Goal: Task Accomplishment & Management: Manage account settings

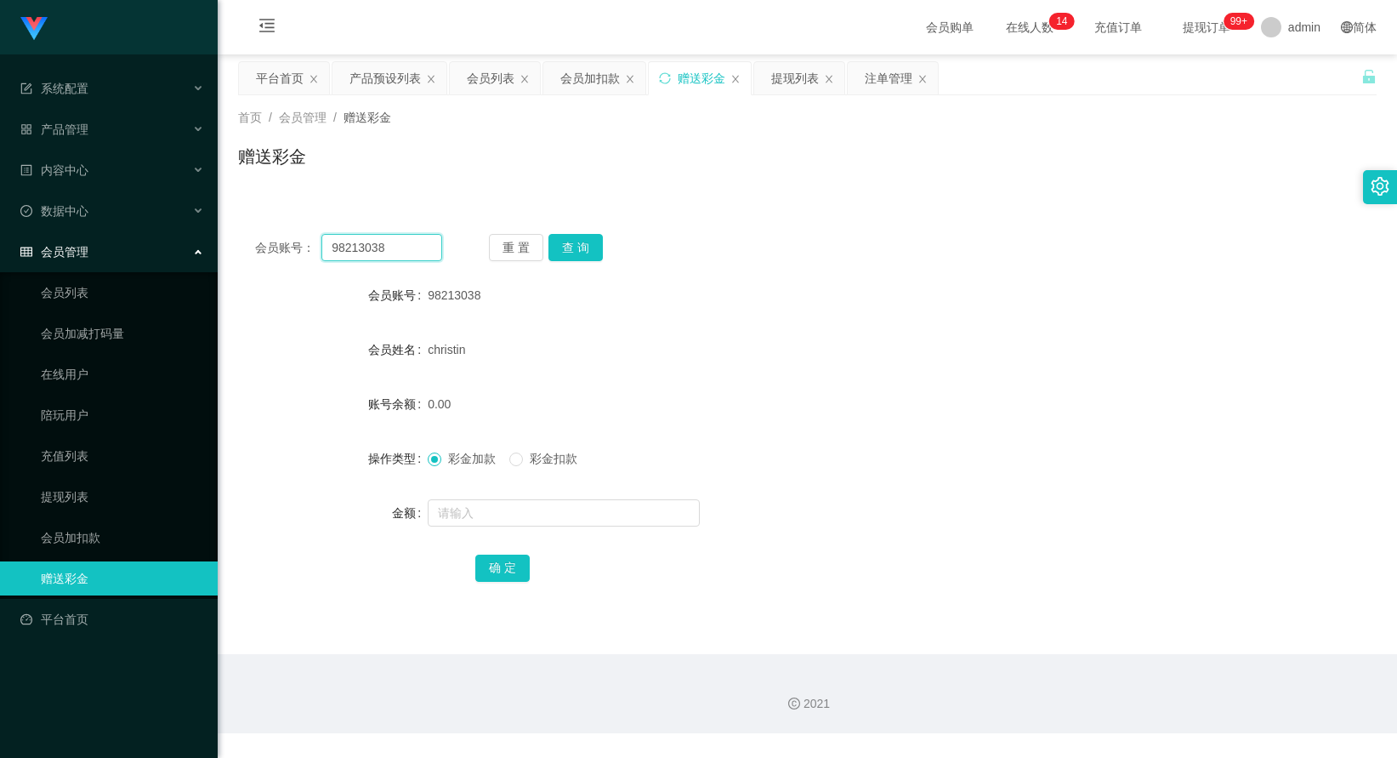
drag, startPoint x: 390, startPoint y: 253, endPoint x: 282, endPoint y: 239, distance: 108.8
click at [282, 239] on div "会员账号： 98213038" at bounding box center [348, 247] width 187 height 27
click at [370, 249] on input "text" at bounding box center [381, 247] width 121 height 27
type input "wong109814"
click at [576, 249] on button "查 询" at bounding box center [575, 247] width 54 height 27
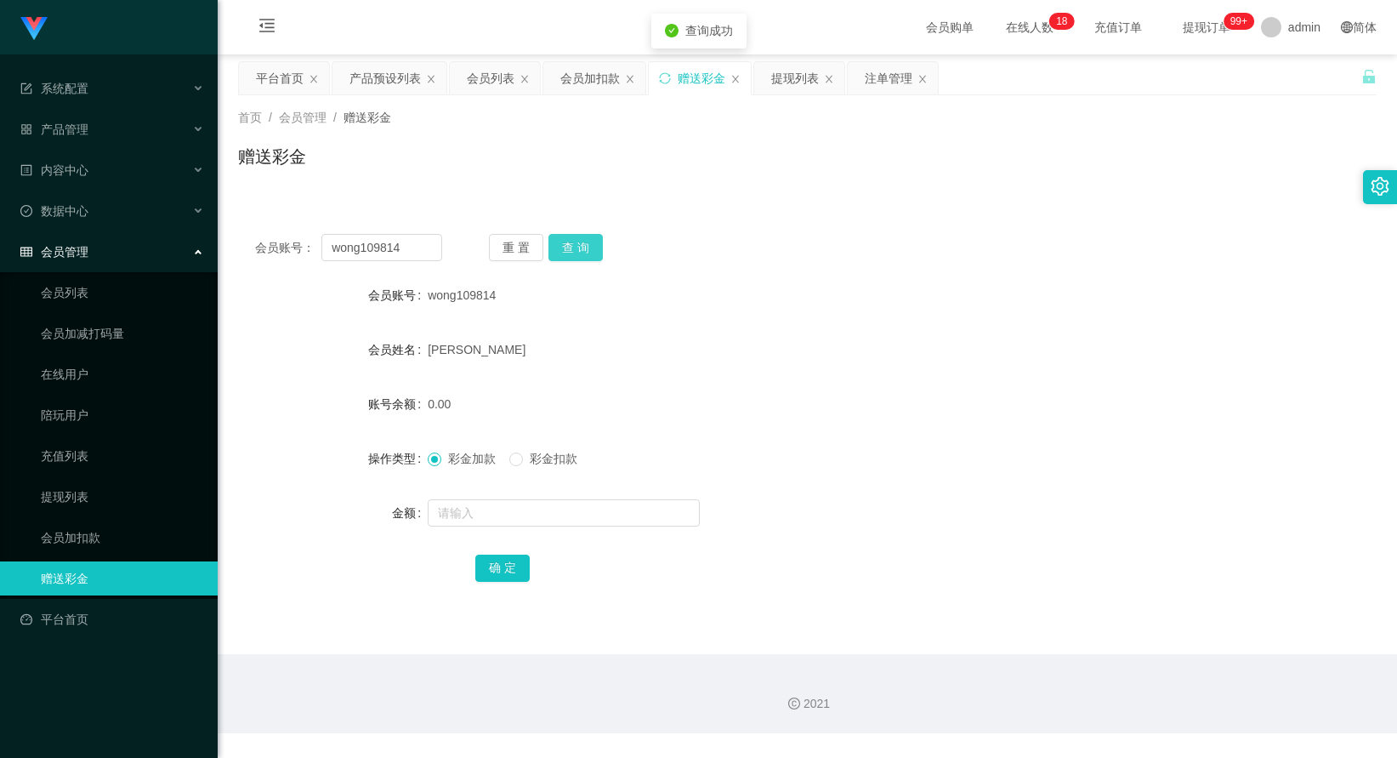
click at [576, 249] on button "查 询" at bounding box center [575, 247] width 54 height 27
drag, startPoint x: 407, startPoint y: 245, endPoint x: 196, endPoint y: 247, distance: 210.9
click at [192, 247] on section "系统配置 产品管理 产品列表 产品预设列表 开奖记录 注单管理 即时注单 内容中心 数据中心 员工统计 团队统计 会员管理 会员列表 会员加减打码量 在线用户…" at bounding box center [698, 366] width 1397 height 733
click at [794, 87] on div "提现列表" at bounding box center [795, 78] width 48 height 32
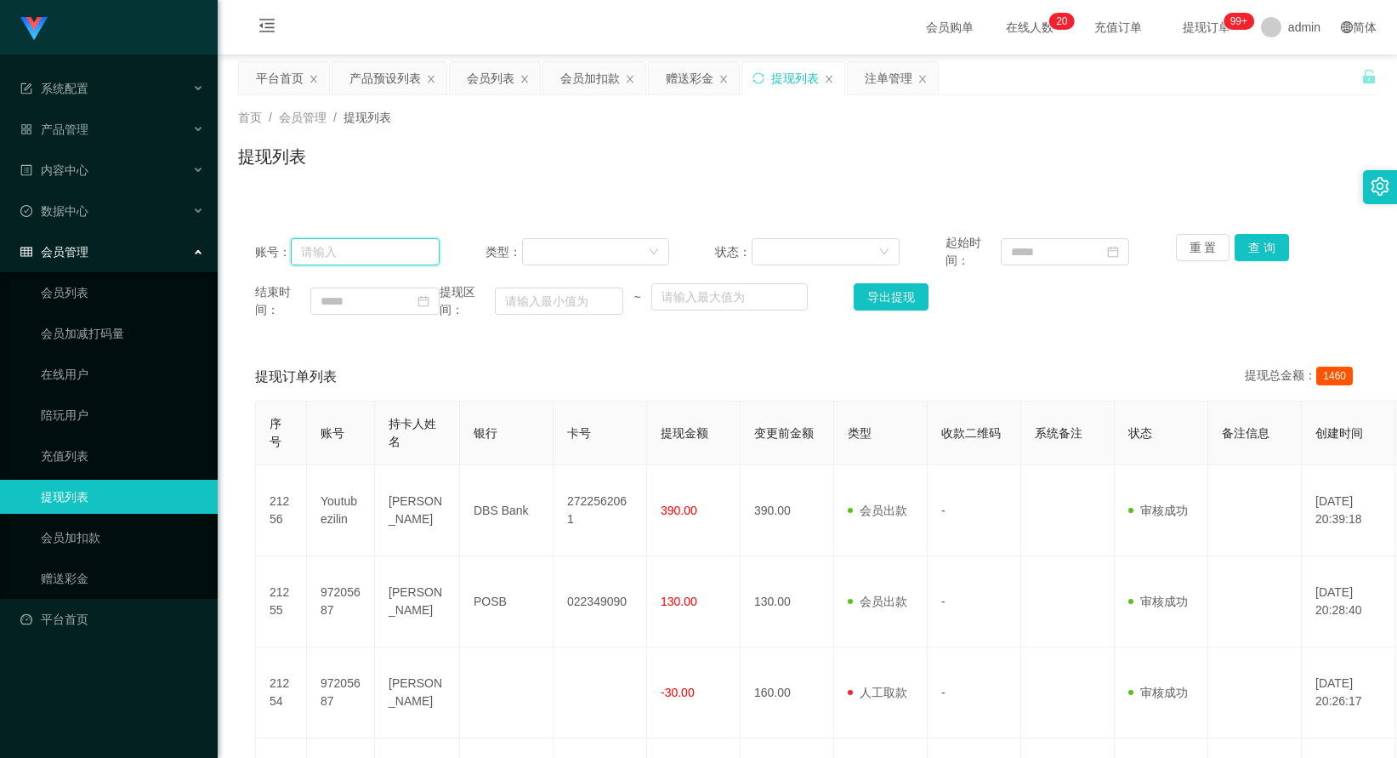
click at [429, 255] on input "text" at bounding box center [365, 251] width 148 height 27
paste input "wong109814"
type input "wong109814"
click at [1268, 254] on button "查 询" at bounding box center [1262, 247] width 54 height 27
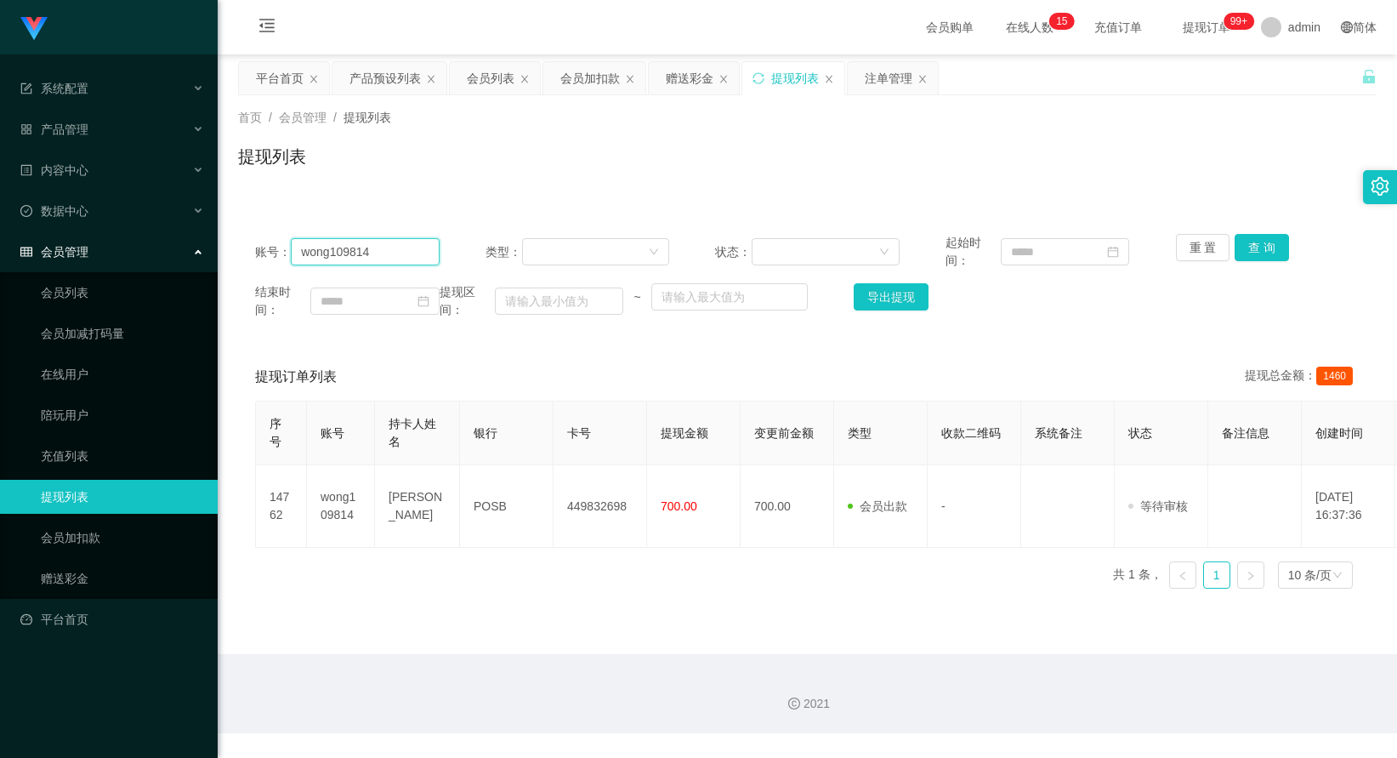
drag, startPoint x: 396, startPoint y: 254, endPoint x: 293, endPoint y: 250, distance: 103.8
click at [293, 250] on input "wong109814" at bounding box center [365, 251] width 148 height 27
click at [631, 126] on div "首页 / 会员管理 / 提现列表 /" at bounding box center [807, 118] width 1139 height 18
click at [881, 88] on div "注单管理" at bounding box center [889, 78] width 48 height 32
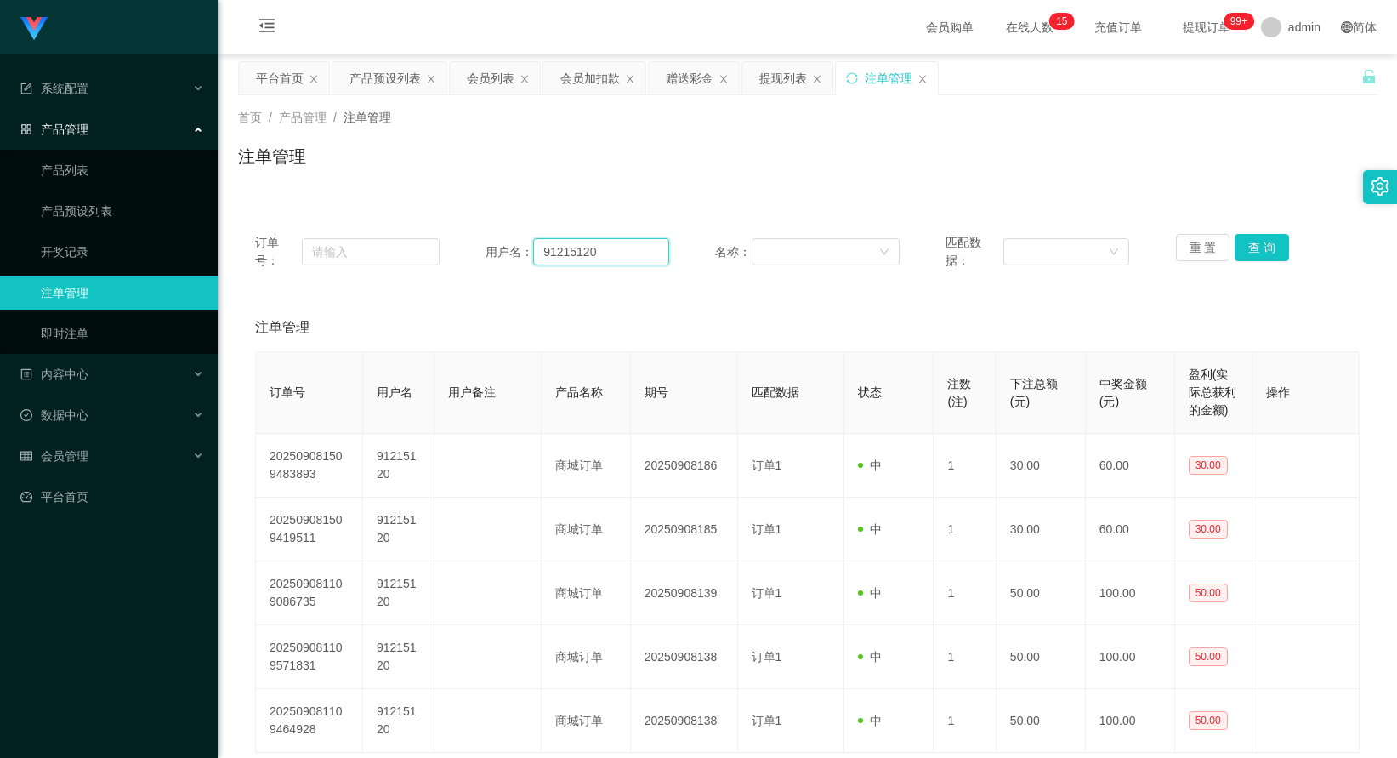
drag, startPoint x: 600, startPoint y: 250, endPoint x: 516, endPoint y: 247, distance: 84.2
click at [516, 247] on div "用户名： 91215120" at bounding box center [578, 252] width 185 height 36
paste input "wong109814"
type input "wong109814"
click at [1246, 254] on button "查 询" at bounding box center [1262, 247] width 54 height 27
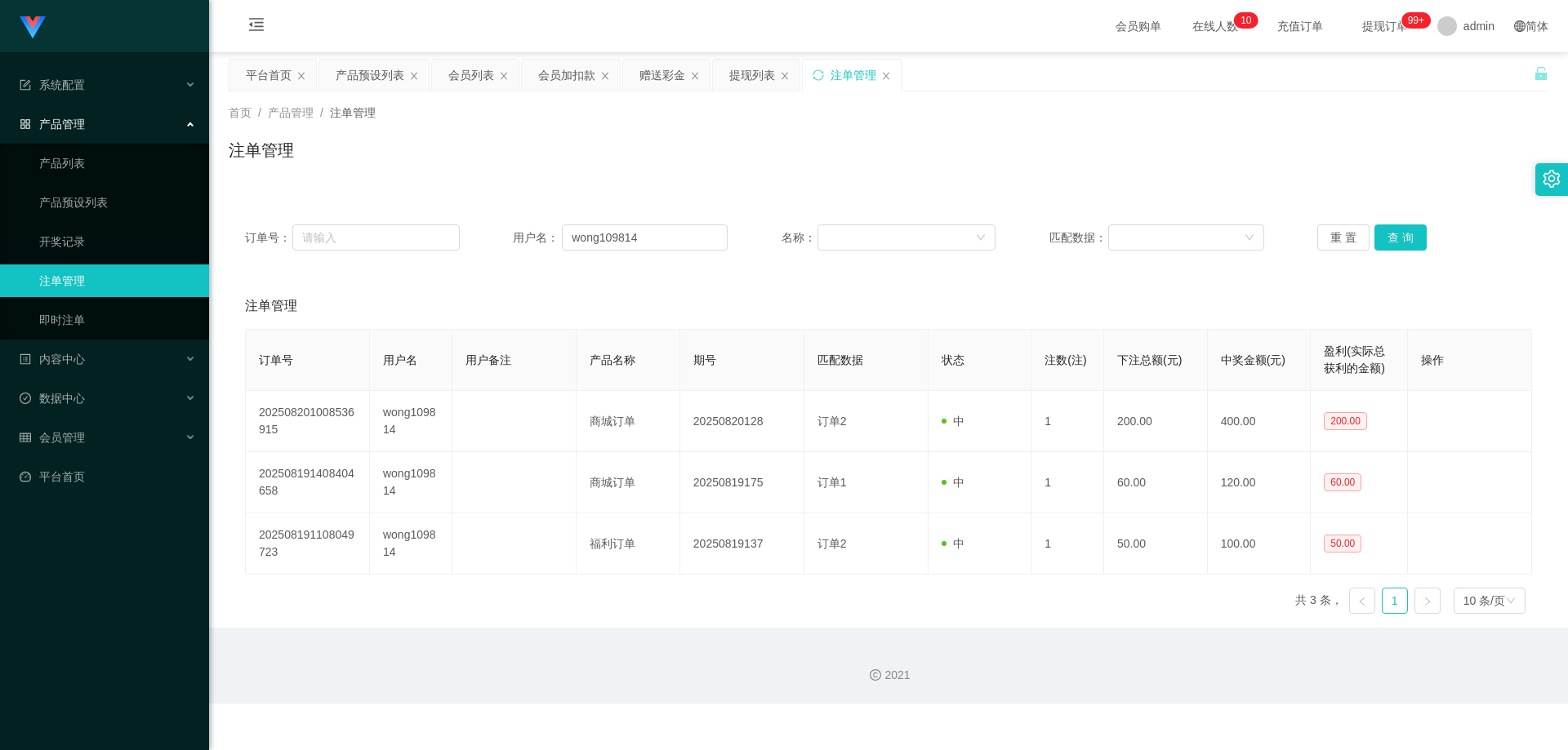
click at [953, 163] on div "注单管理" at bounding box center [888, 157] width 1319 height 37
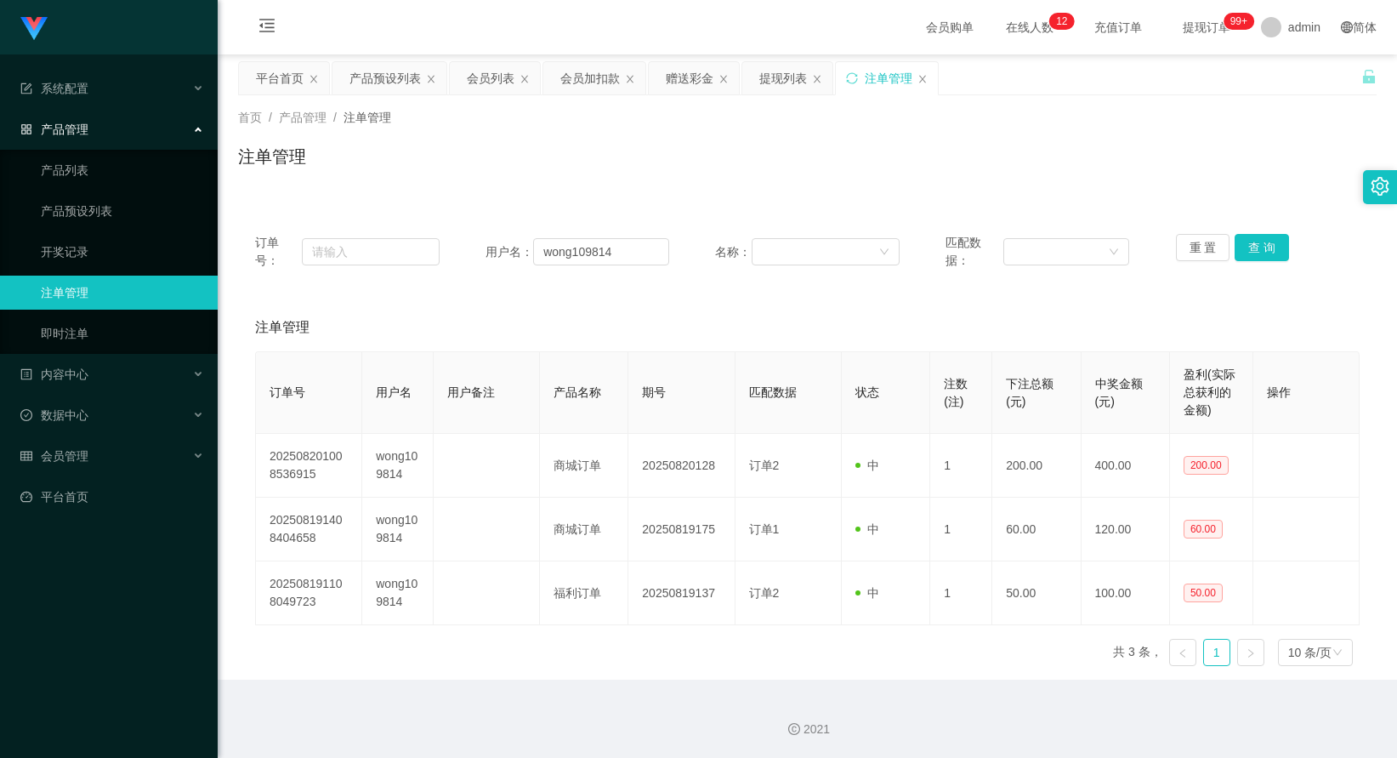
click at [721, 122] on div "首页 / 产品管理 / 注单管理 /" at bounding box center [807, 118] width 1139 height 18
click at [366, 257] on input "text" at bounding box center [371, 251] width 138 height 27
paste input "97571769"
type input "97571769"
drag, startPoint x: 647, startPoint y: 255, endPoint x: 524, endPoint y: 255, distance: 123.3
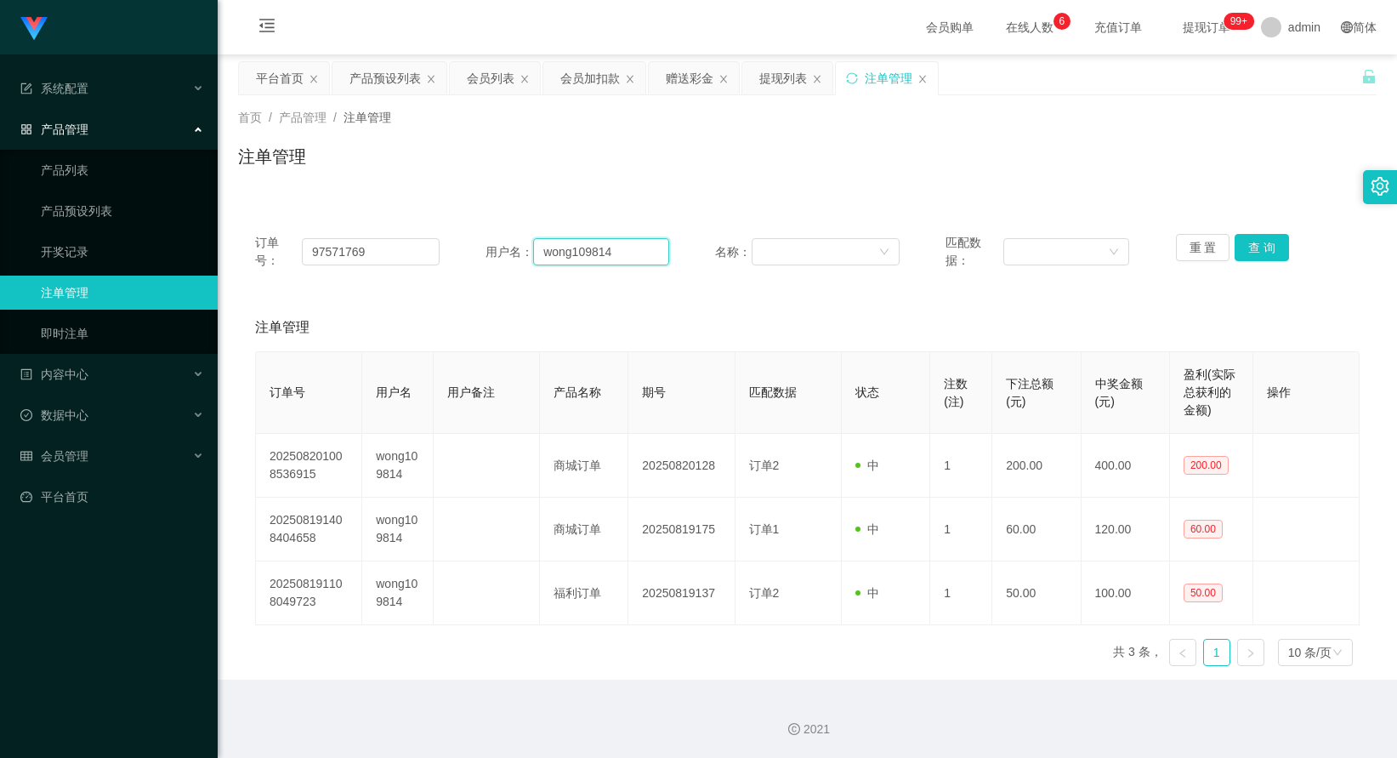
click at [524, 255] on div "用户名： wong109814" at bounding box center [578, 252] width 185 height 36
paste input "97571769"
type input "97571769"
drag, startPoint x: 399, startPoint y: 244, endPoint x: 238, endPoint y: 236, distance: 160.9
click at [238, 236] on div "订单号： 97571769 用户名： 97571769 名称： 匹配数据： 重 置 查 询" at bounding box center [807, 252] width 1139 height 70
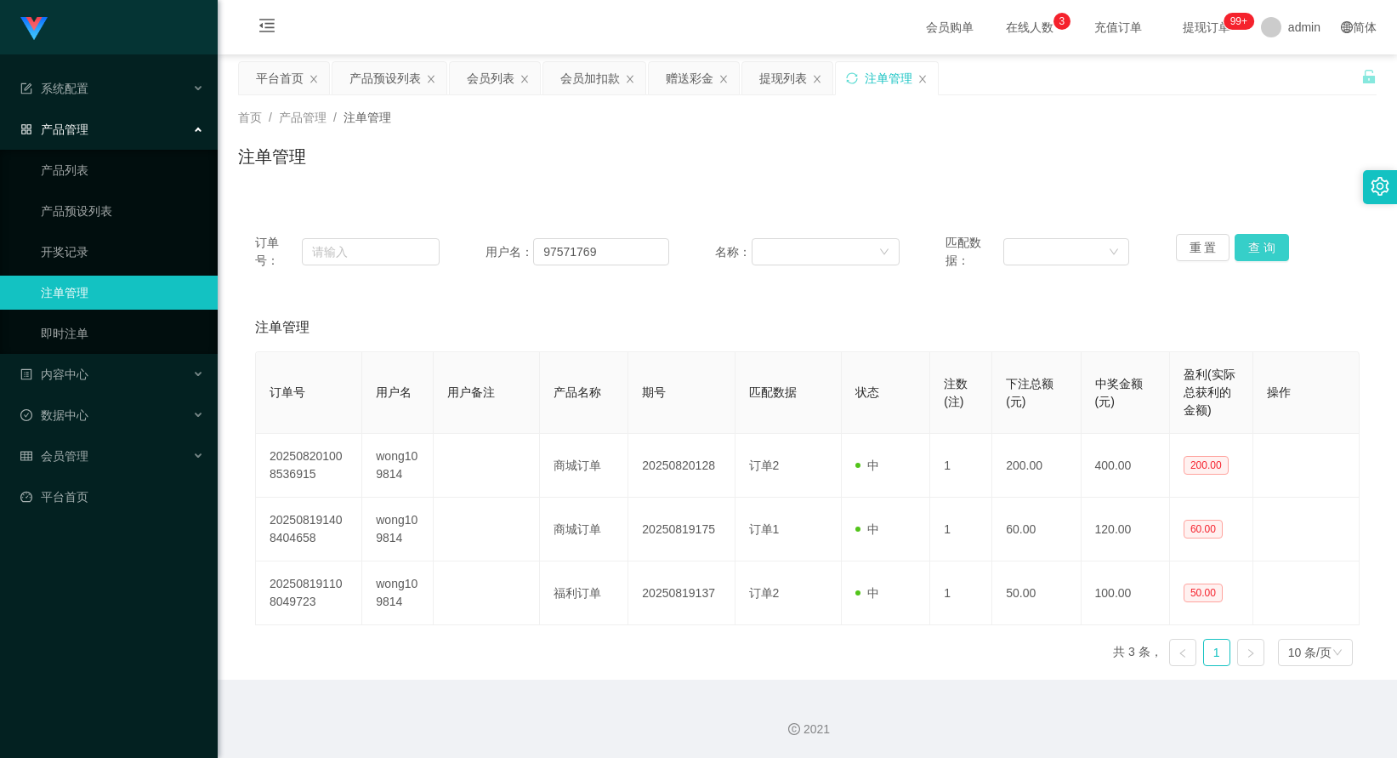
click at [1264, 253] on button "查 询" at bounding box center [1262, 247] width 54 height 27
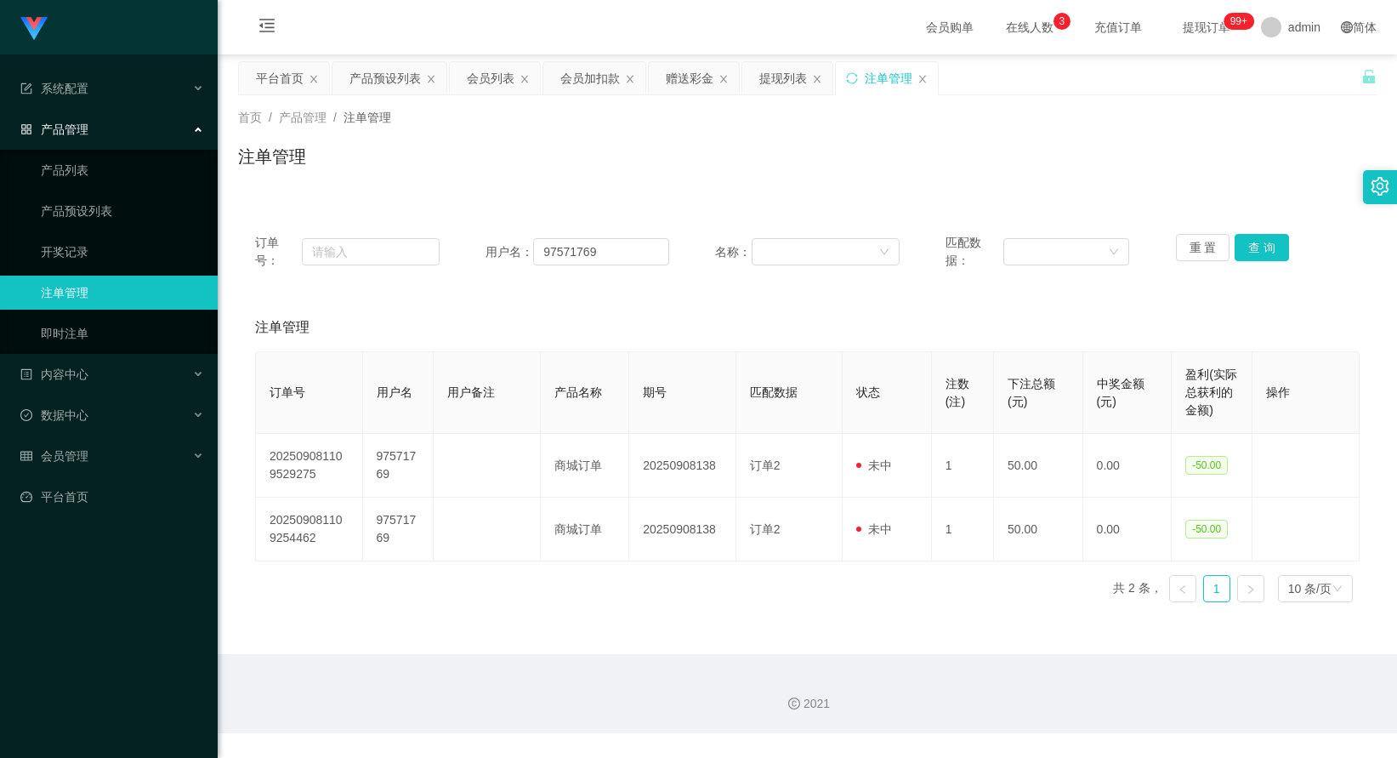
click at [878, 80] on div "注单管理" at bounding box center [889, 78] width 48 height 32
click at [791, 80] on div "提现列表" at bounding box center [783, 78] width 48 height 32
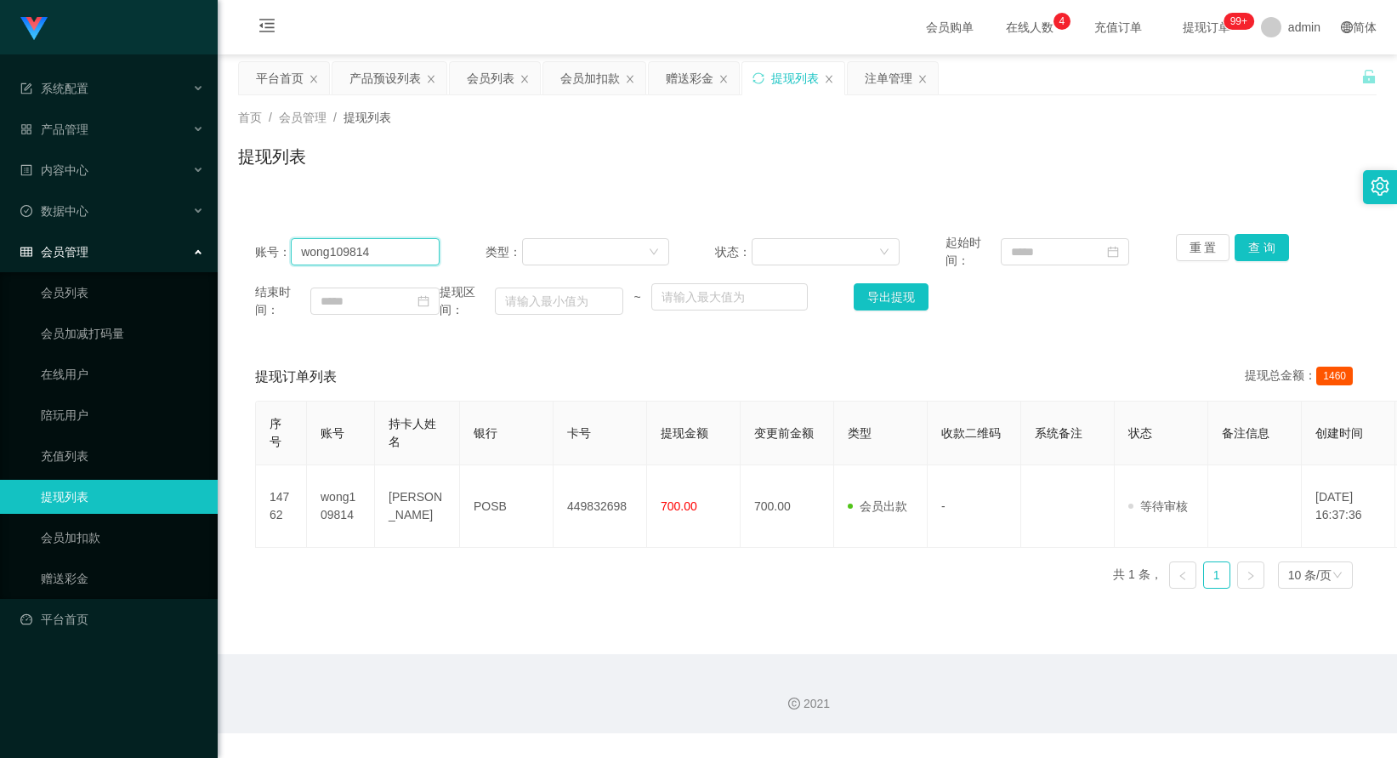
drag, startPoint x: 402, startPoint y: 256, endPoint x: 251, endPoint y: 245, distance: 151.8
click at [251, 245] on div "账号： wong109814 类型： 状态： 起始时间： 重 置 查 询 结束时间： 提现区间： ~ 导出提现" at bounding box center [807, 276] width 1139 height 119
paste input "97571769"
type input "97571769"
click at [1269, 251] on button "查 询" at bounding box center [1262, 247] width 54 height 27
